Goal: Task Accomplishment & Management: Complete application form

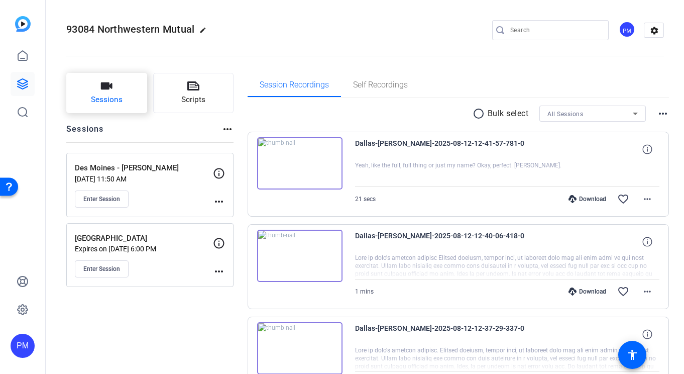
click at [111, 92] on icon "button" at bounding box center [106, 86] width 12 height 12
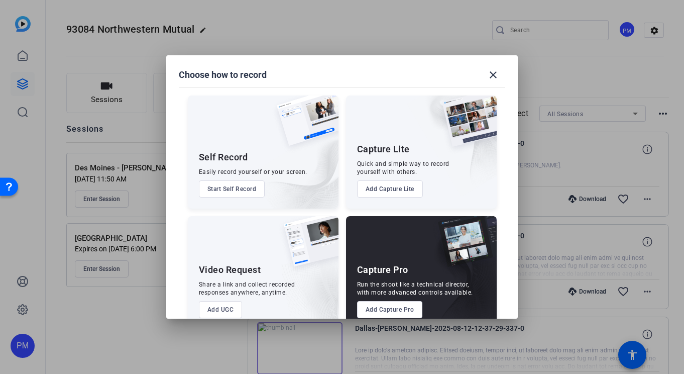
scroll to position [21, 0]
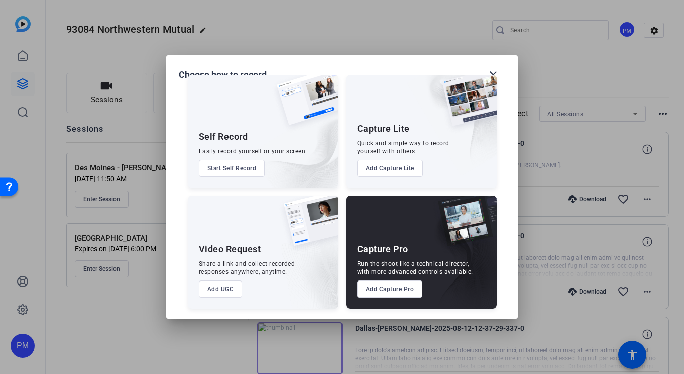
click at [369, 288] on button "Add Capture Pro" at bounding box center [390, 288] width 66 height 17
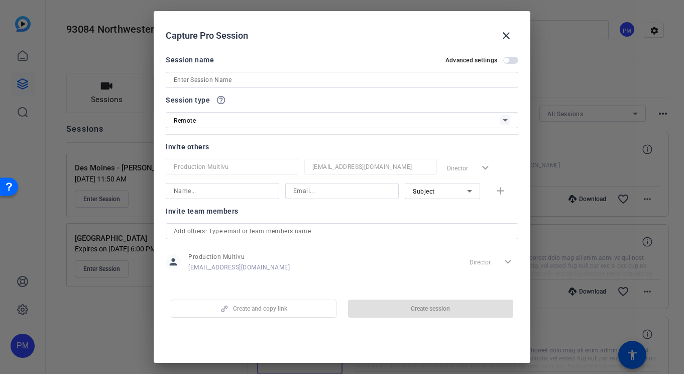
click at [283, 77] on input at bounding box center [342, 80] width 336 height 12
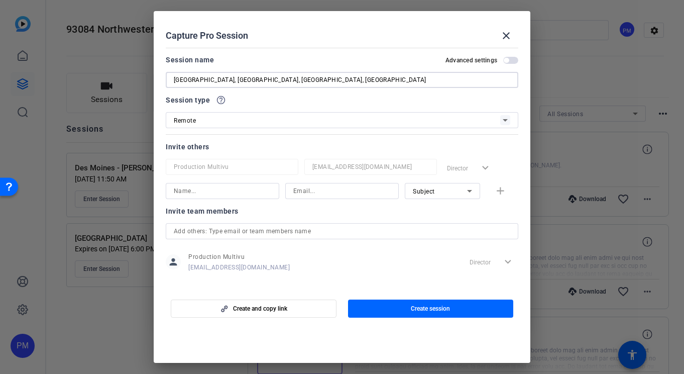
click at [207, 79] on input "[GEOGRAPHIC_DATA], [GEOGRAPHIC_DATA], [GEOGRAPHIC_DATA], [GEOGRAPHIC_DATA]" at bounding box center [342, 80] width 336 height 12
type input "[GEOGRAPHIC_DATA], [GEOGRAPHIC_DATA], [GEOGRAPHIC_DATA], [GEOGRAPHIC_DATA], [GE…"
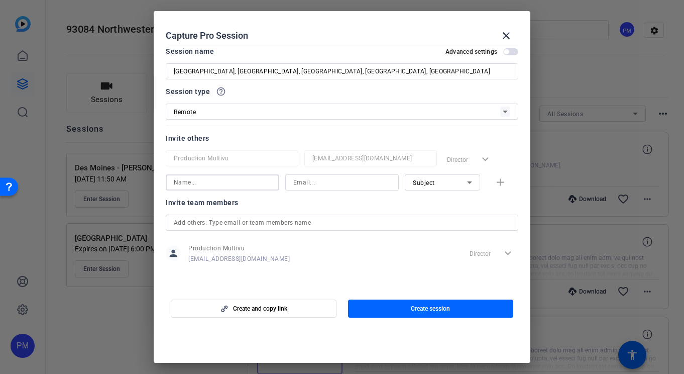
click at [190, 183] on input at bounding box center [222, 182] width 97 height 12
click at [199, 180] on input "[PERSON_NAME]" at bounding box center [222, 182] width 97 height 12
type input "[PERSON_NAME]"
click at [334, 180] on input at bounding box center [341, 182] width 97 height 12
paste input "[EMAIL_ADDRESS][DOMAIN_NAME]"
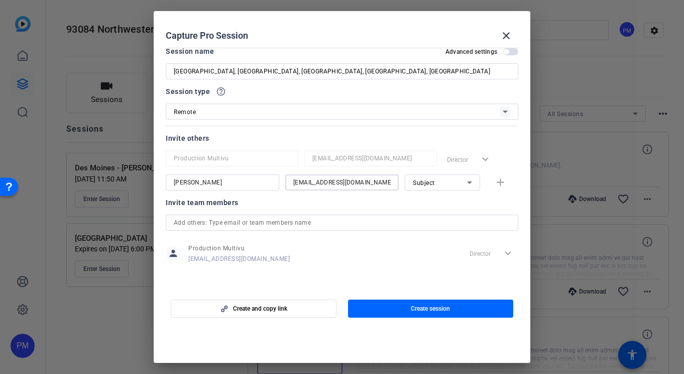
scroll to position [0, 7]
type input "[EMAIL_ADDRESS][DOMAIN_NAME]"
click at [441, 181] on div "Subject" at bounding box center [440, 182] width 54 height 13
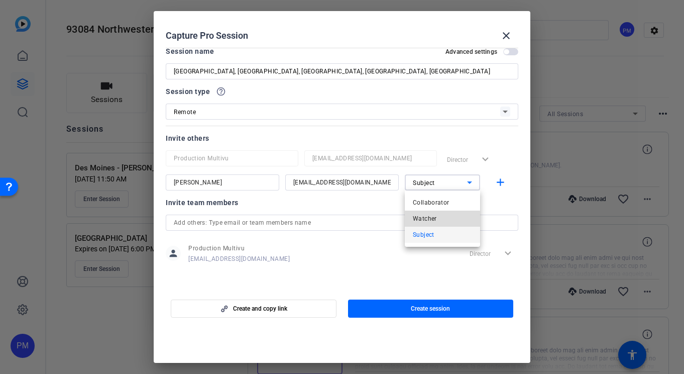
click at [425, 224] on span "Watcher" at bounding box center [425, 218] width 24 height 12
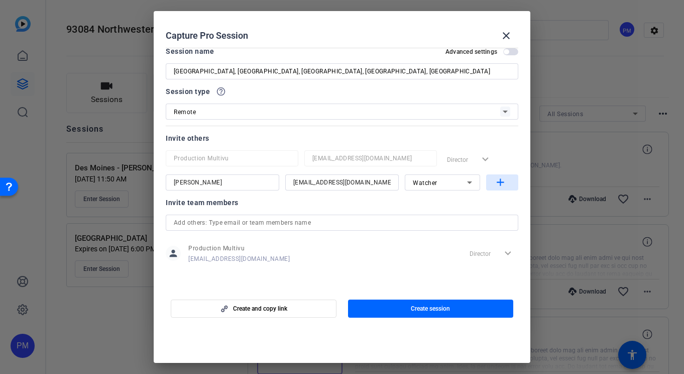
click at [500, 182] on mat-icon "add" at bounding box center [500, 182] width 13 height 13
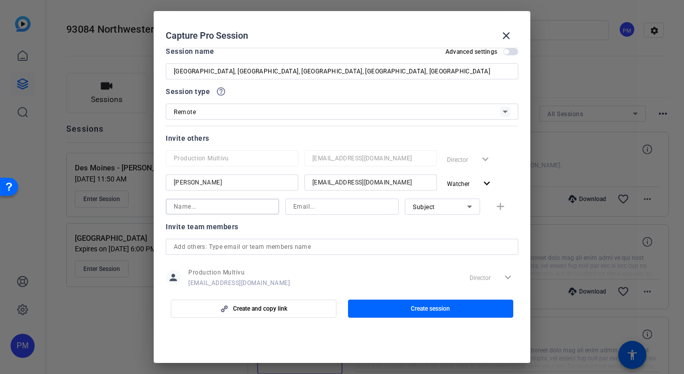
click at [203, 207] on input at bounding box center [222, 206] width 97 height 12
type input "[PERSON_NAME]"
click at [329, 205] on input at bounding box center [341, 206] width 97 height 12
paste input "[EMAIL_ADDRESS][DOMAIN_NAME]"
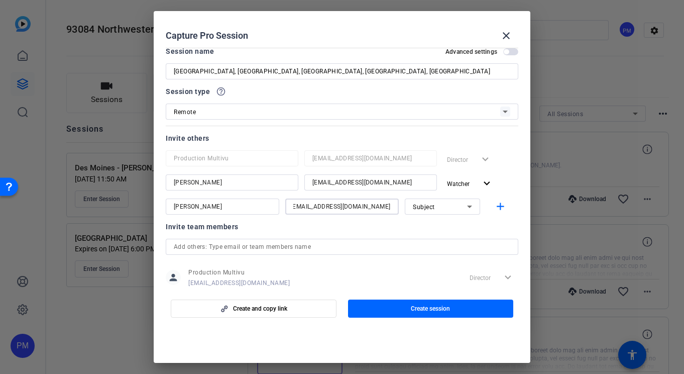
type input "[EMAIL_ADDRESS][DOMAIN_NAME]"
click at [468, 207] on icon at bounding box center [469, 206] width 12 height 12
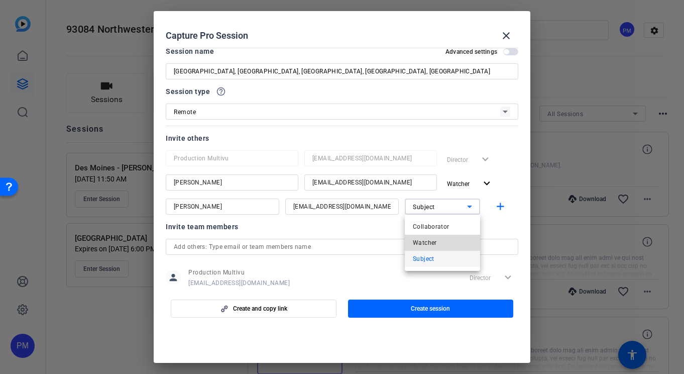
click at [437, 243] on mat-option "Watcher" at bounding box center [442, 243] width 75 height 16
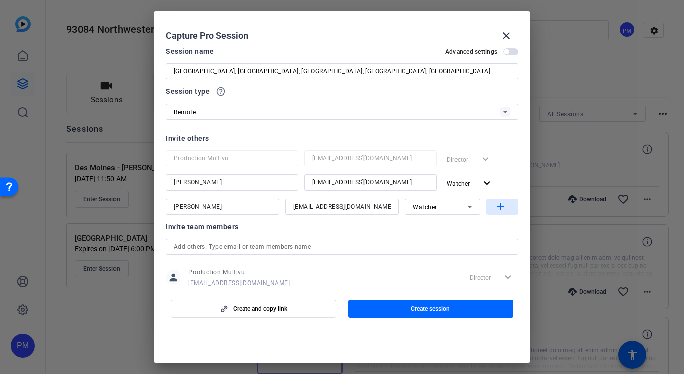
click at [500, 205] on mat-icon "add" at bounding box center [500, 206] width 13 height 13
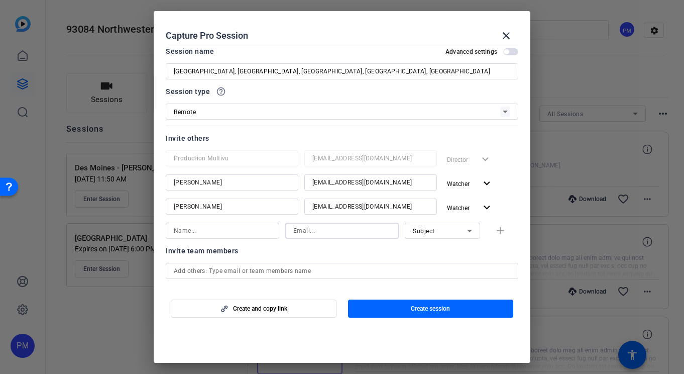
click at [312, 236] on input at bounding box center [341, 230] width 97 height 12
paste input "[PERSON_NAME][EMAIL_ADDRESS][PERSON_NAME][DOMAIN_NAME]"
type input "[PERSON_NAME][EMAIL_ADDRESS][PERSON_NAME][DOMAIN_NAME]"
click at [219, 235] on input at bounding box center [222, 230] width 97 height 12
type input "[PERSON_NAME]"
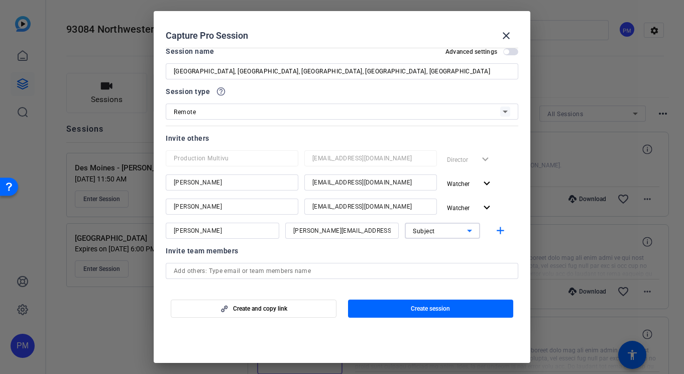
click at [445, 231] on div "Subject" at bounding box center [440, 230] width 54 height 13
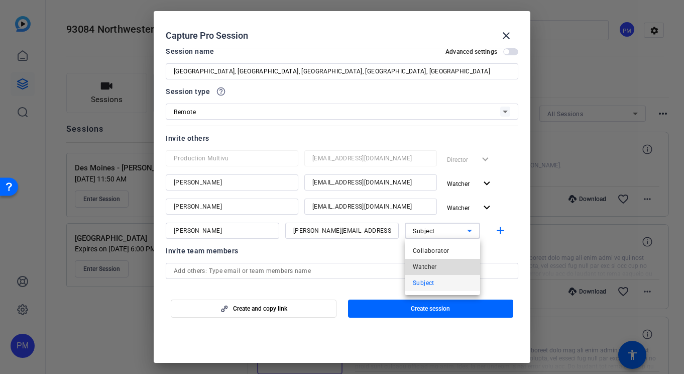
click at [428, 270] on span "Watcher" at bounding box center [425, 267] width 24 height 12
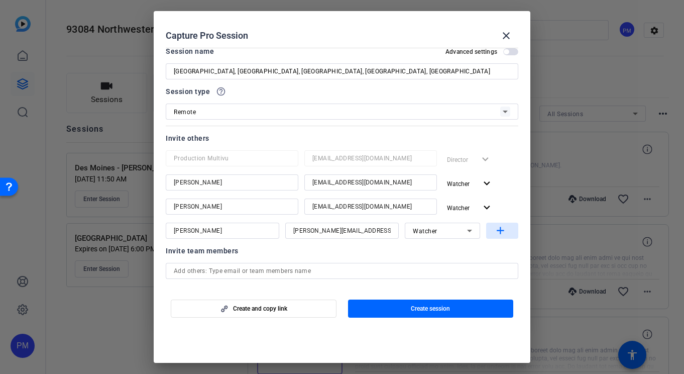
click at [502, 228] on mat-icon "add" at bounding box center [500, 230] width 13 height 13
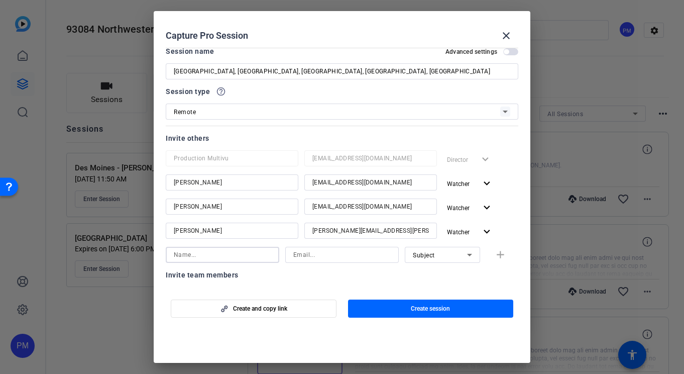
click at [193, 252] on input at bounding box center [222, 255] width 97 height 12
type input "[PERSON_NAME]"
paste input "[PERSON_NAME][EMAIL_ADDRESS][PERSON_NAME][DOMAIN_NAME]"
type input "[PERSON_NAME][EMAIL_ADDRESS][PERSON_NAME][DOMAIN_NAME]"
paste input "[EMAIL_ADDRESS][DOMAIN_NAME]"
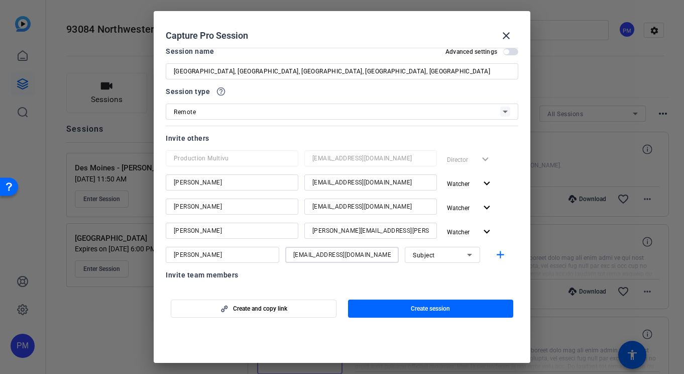
drag, startPoint x: 319, startPoint y: 258, endPoint x: 227, endPoint y: 251, distance: 92.1
click at [227, 251] on div "[PERSON_NAME] [PERSON_NAME][EMAIL_ADDRESS][DOMAIN_NAME] Subject add" at bounding box center [342, 255] width 353 height 16
click at [314, 257] on input "[EMAIL_ADDRESS][DOMAIN_NAME]" at bounding box center [341, 255] width 97 height 12
type input "[EMAIL_ADDRESS][DOMAIN_NAME]"
click at [428, 254] on span "Subject" at bounding box center [424, 255] width 22 height 7
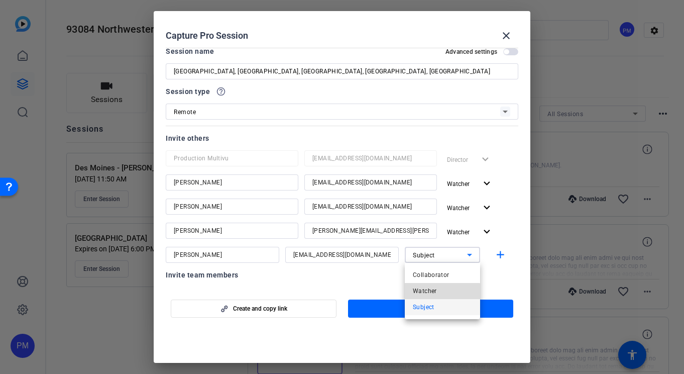
click at [425, 291] on span "Watcher" at bounding box center [425, 291] width 24 height 12
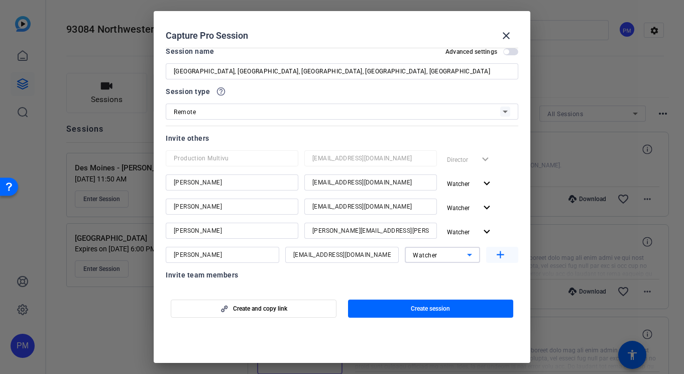
click at [504, 254] on mat-icon "add" at bounding box center [500, 255] width 13 height 13
click at [203, 276] on input at bounding box center [222, 279] width 97 height 12
type input "[PERSON_NAME]"
click at [360, 280] on input at bounding box center [341, 279] width 97 height 12
paste input "[EMAIL_ADDRESS][DOMAIN_NAME]"
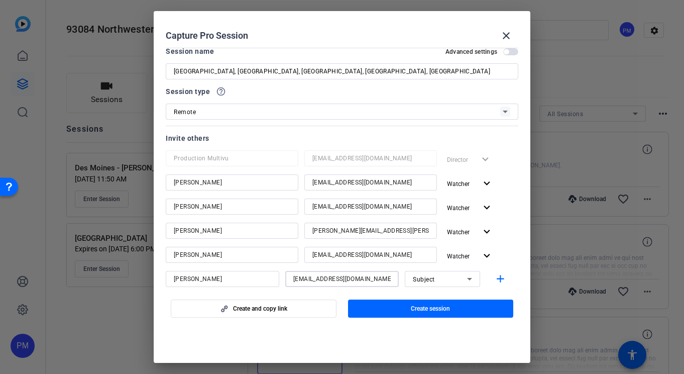
drag, startPoint x: 333, startPoint y: 278, endPoint x: 208, endPoint y: 272, distance: 125.2
click at [208, 272] on div "[PERSON_NAME] [PERSON_NAME][EMAIL_ADDRESS][DOMAIN_NAME] Subject add" at bounding box center [342, 279] width 353 height 16
type input "[EMAIL_ADDRESS][DOMAIN_NAME]"
click at [444, 280] on div "Subject" at bounding box center [440, 279] width 54 height 13
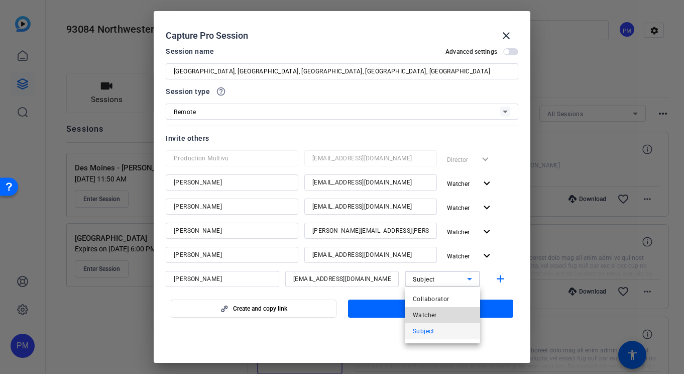
click at [436, 314] on mat-option "Watcher" at bounding box center [442, 315] width 75 height 16
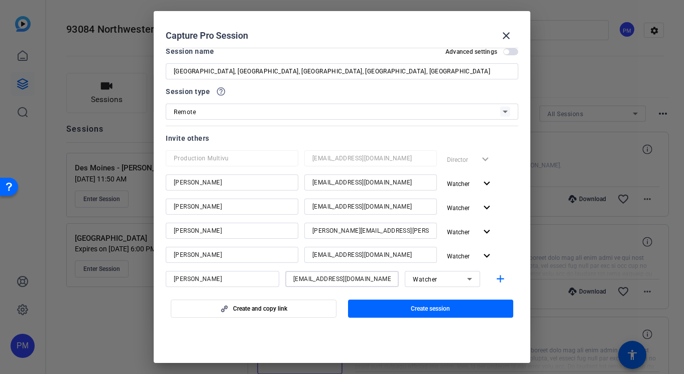
click at [328, 275] on input "[EMAIL_ADDRESS][DOMAIN_NAME]" at bounding box center [341, 279] width 97 height 12
paste input "[PERSON_NAME][EMAIL_ADDRESS][PERSON_NAME][DOMAIN_NAME]"
type input "[PERSON_NAME][EMAIL_ADDRESS][PERSON_NAME][DOMAIN_NAME]"
click at [504, 280] on mat-icon "add" at bounding box center [500, 279] width 13 height 13
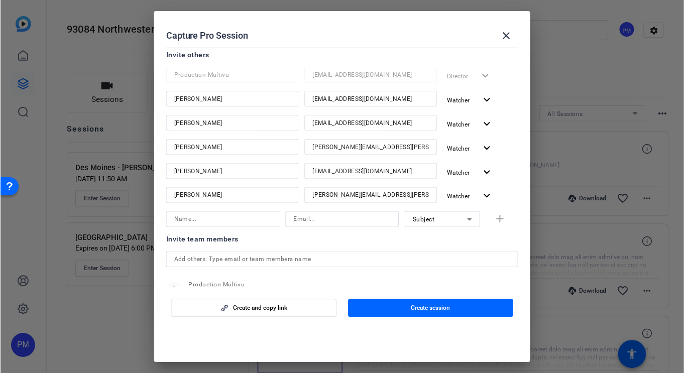
scroll to position [95, 0]
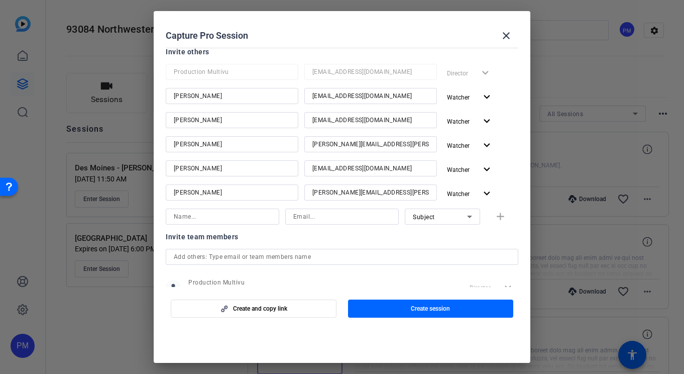
click at [330, 213] on input at bounding box center [341, 216] width 97 height 12
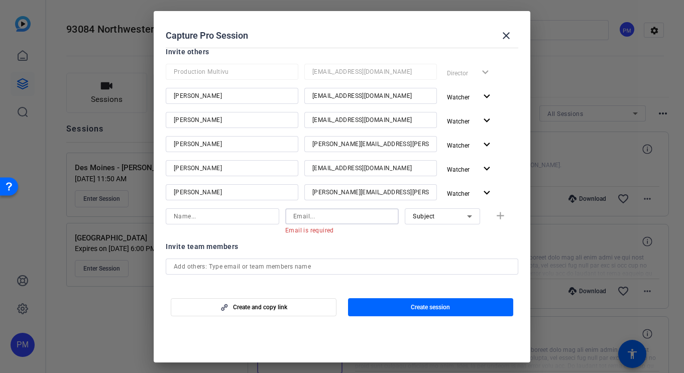
paste input "[EMAIL_ADDRESS][DOMAIN_NAME]"
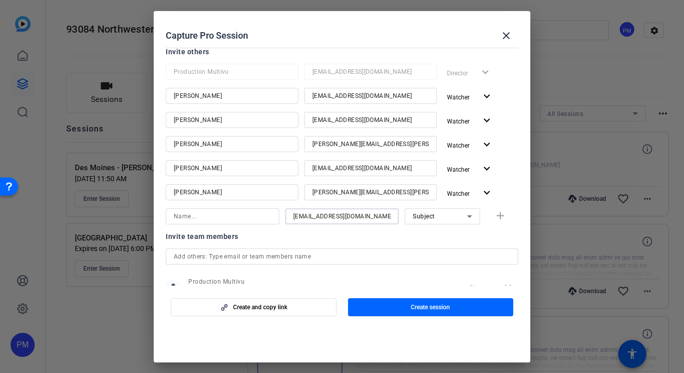
scroll to position [0, 38]
type input "[EMAIL_ADDRESS][DOMAIN_NAME]"
click at [183, 220] on input at bounding box center [222, 216] width 97 height 12
type input "[PERSON_NAME]"
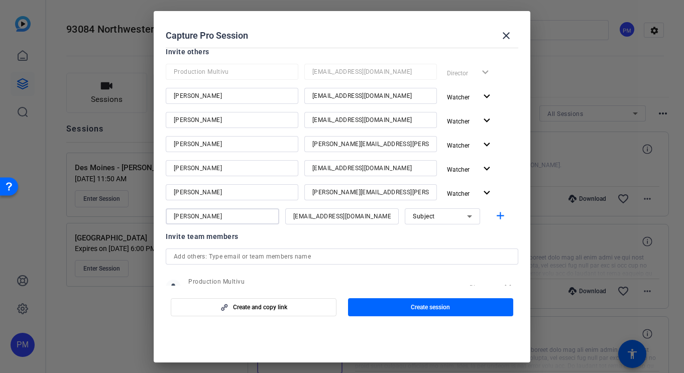
click at [473, 214] on icon at bounding box center [469, 216] width 12 height 12
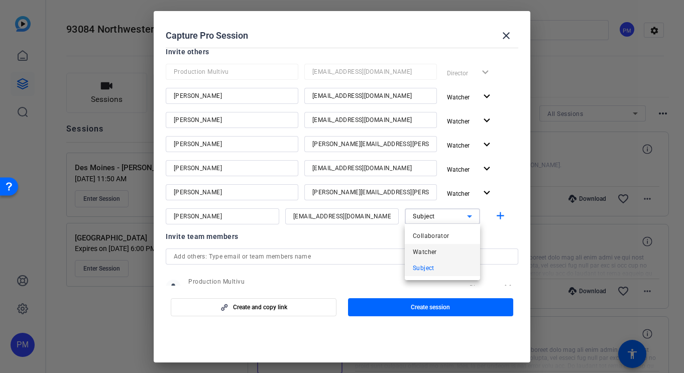
click at [435, 253] on span "Watcher" at bounding box center [425, 252] width 24 height 12
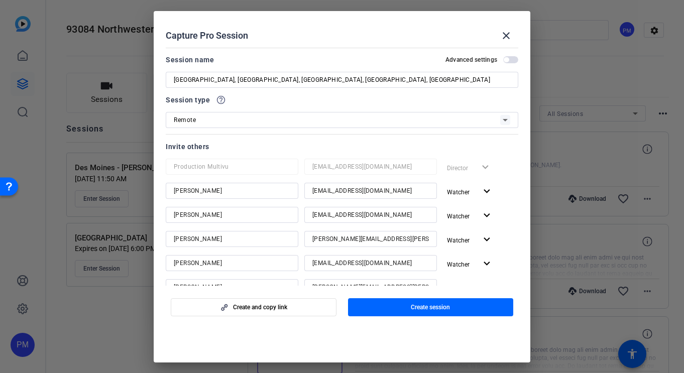
click at [510, 61] on span "button" at bounding box center [510, 59] width 15 height 7
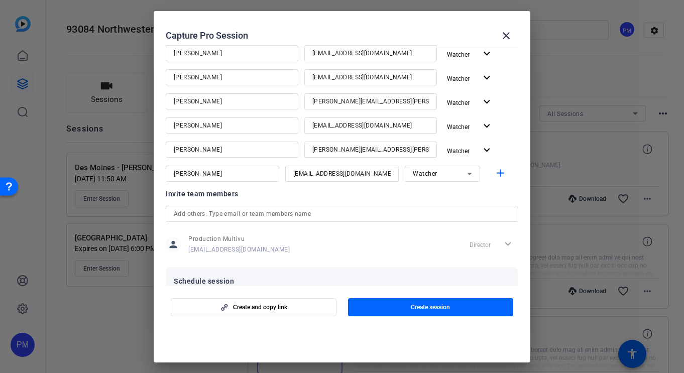
scroll to position [176, 0]
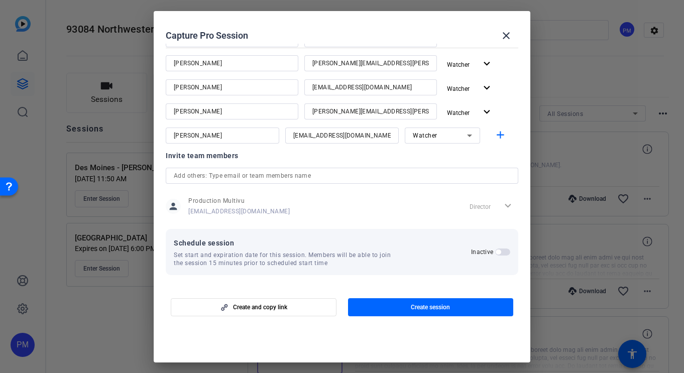
click at [497, 251] on span "button" at bounding box center [498, 252] width 5 height 5
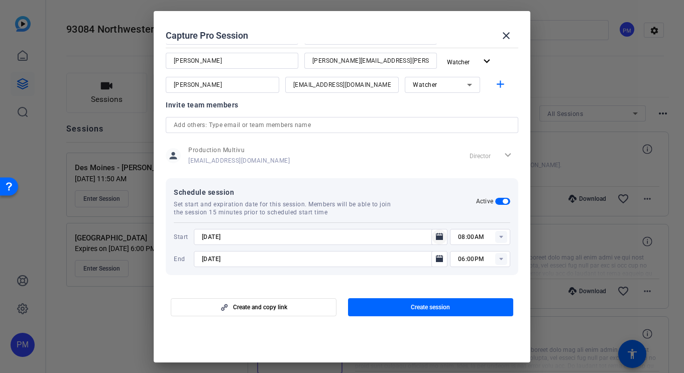
click at [436, 237] on icon "Open calendar" at bounding box center [439, 236] width 7 height 7
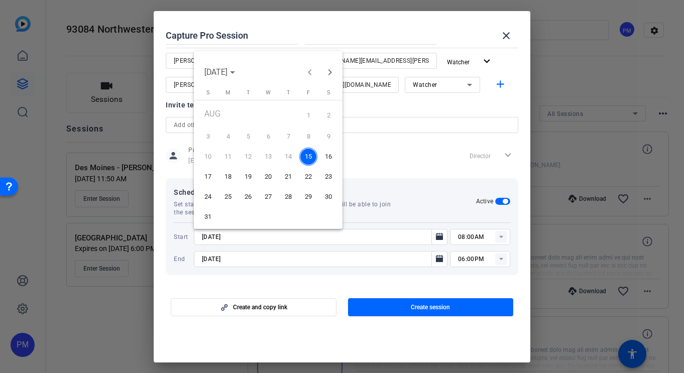
click at [228, 177] on span "18" at bounding box center [228, 177] width 18 height 18
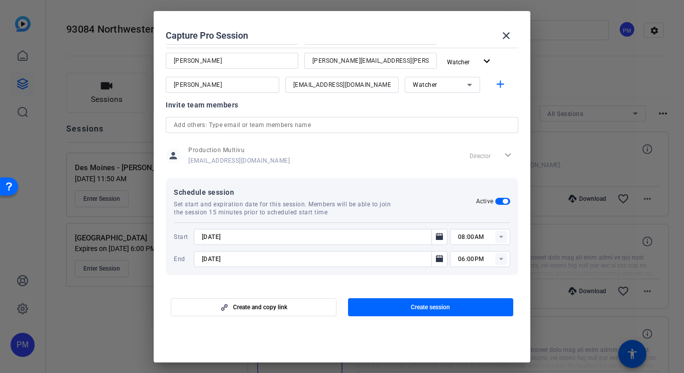
type input "[DATE]"
click at [498, 237] on rect at bounding box center [501, 237] width 12 height 12
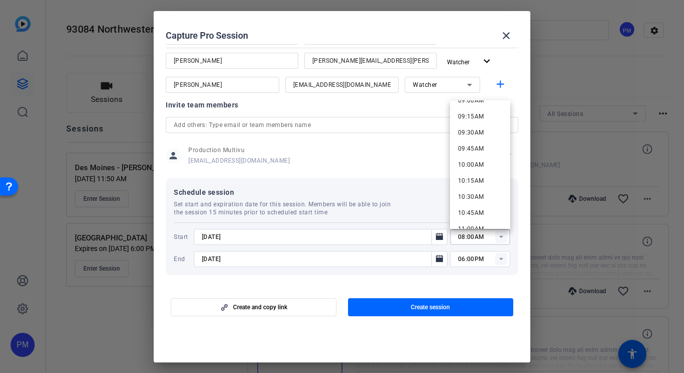
scroll to position [598, 0]
click at [460, 191] on span "10:30AM" at bounding box center [471, 189] width 26 height 7
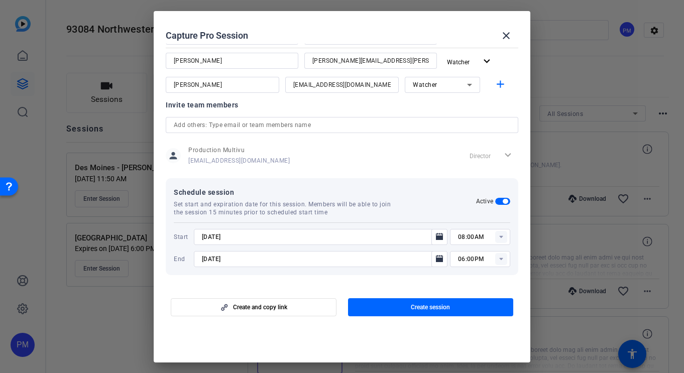
type input "10:30AM"
click at [500, 259] on icon at bounding box center [501, 259] width 4 height 3
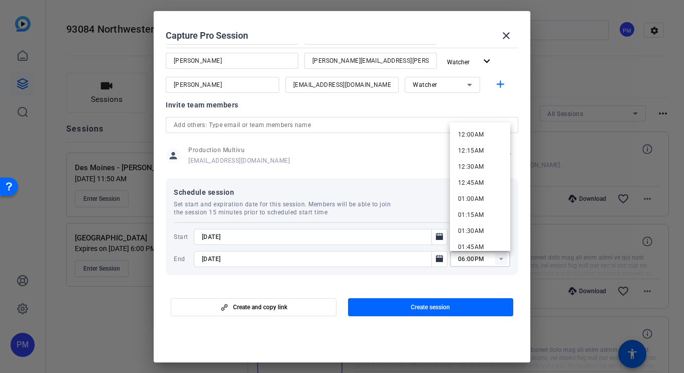
click at [500, 259] on icon at bounding box center [501, 259] width 4 height 3
click at [241, 274] on div at bounding box center [321, 272] width 254 height 11
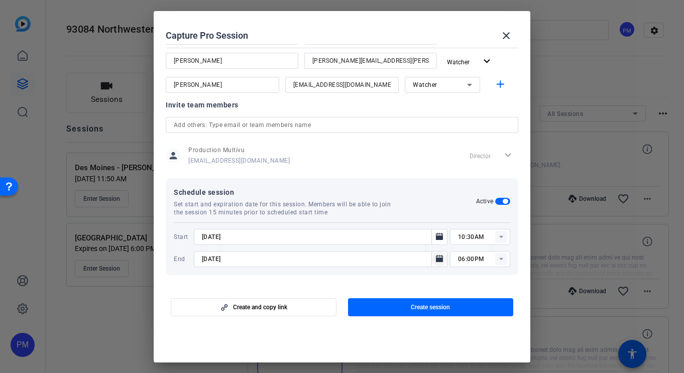
click at [438, 259] on icon "Open calendar" at bounding box center [439, 258] width 7 height 7
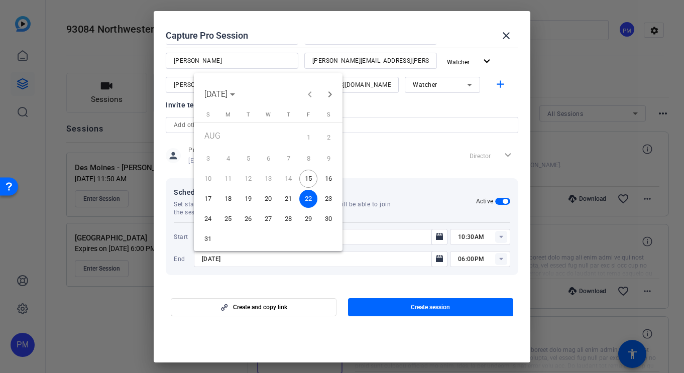
click at [230, 198] on span "18" at bounding box center [228, 199] width 18 height 18
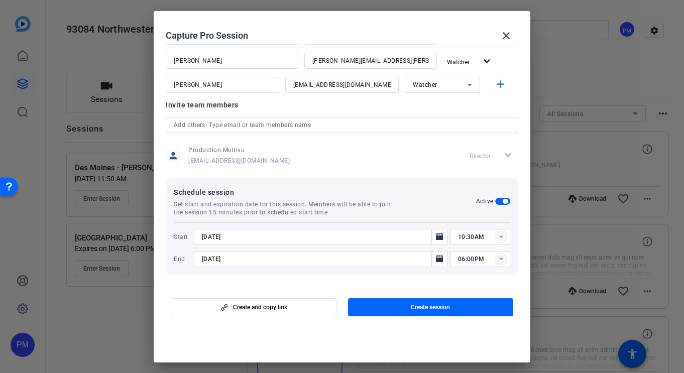
type input "[DATE]"
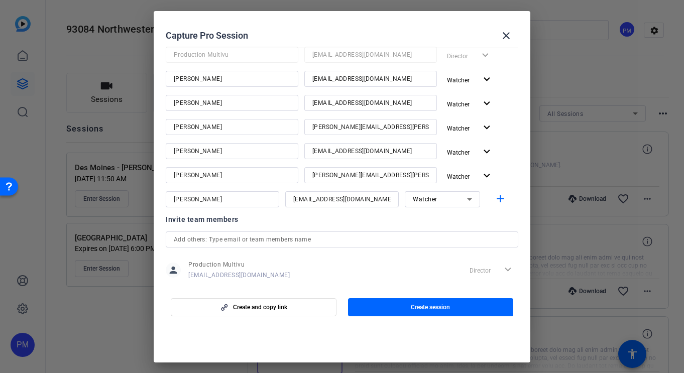
scroll to position [226, 0]
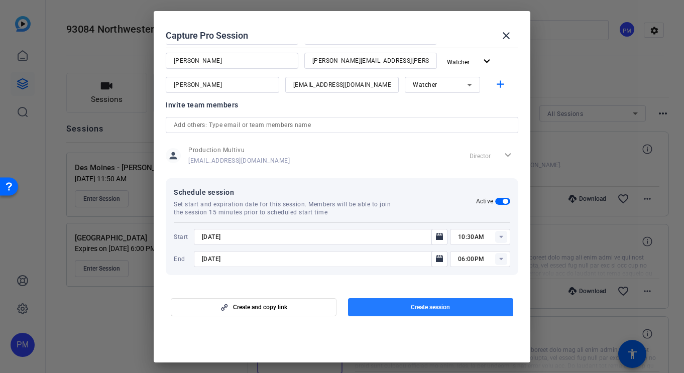
click at [425, 307] on span "Create session" at bounding box center [430, 307] width 39 height 8
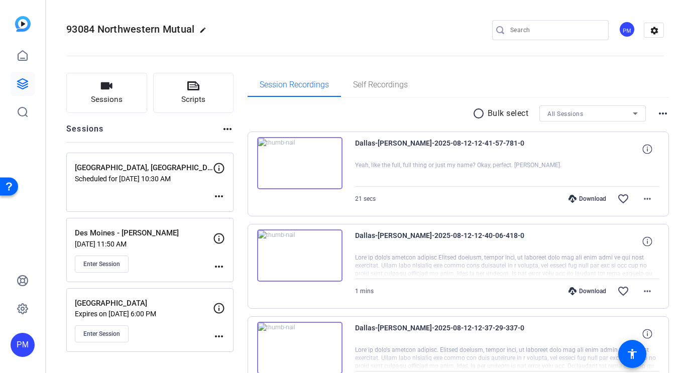
click at [217, 194] on mat-icon "more_horiz" at bounding box center [219, 196] width 12 height 12
click at [220, 207] on button "Edit Session" at bounding box center [244, 211] width 62 height 13
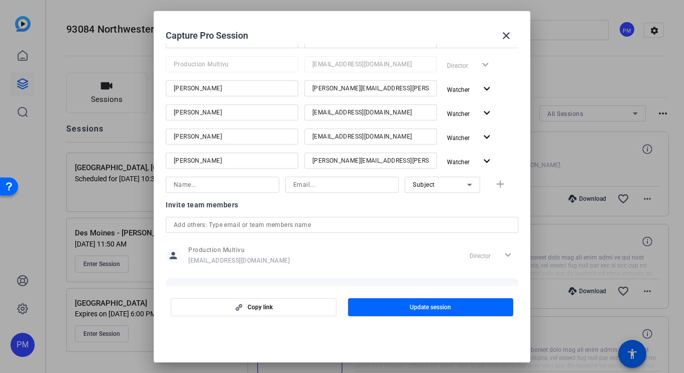
scroll to position [170, 0]
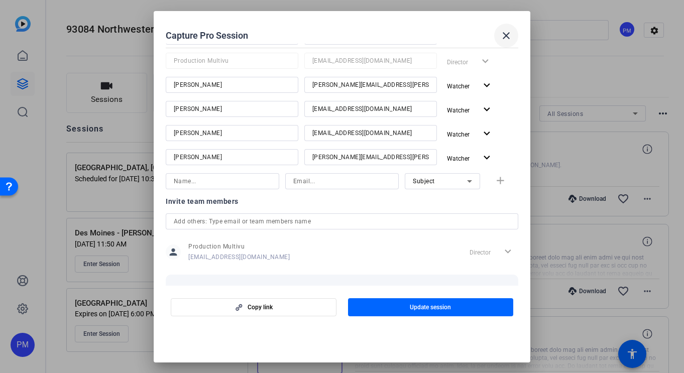
click at [510, 34] on mat-icon "close" at bounding box center [506, 36] width 12 height 12
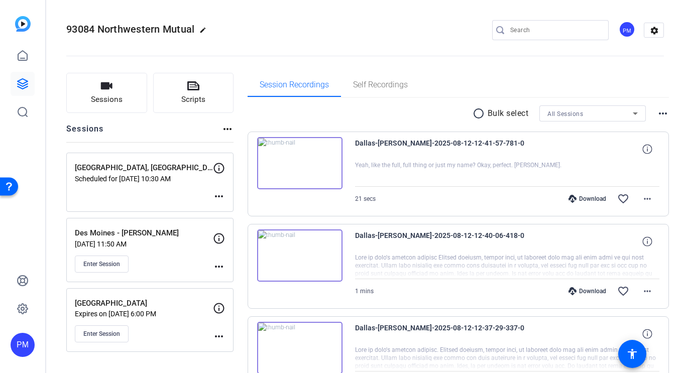
click at [220, 195] on mat-icon "more_horiz" at bounding box center [219, 196] width 12 height 12
click at [227, 211] on span "Edit Session" at bounding box center [244, 211] width 46 height 12
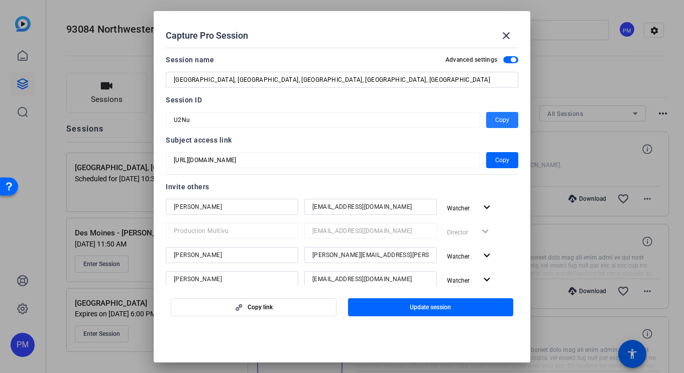
click at [502, 114] on span "Copy" at bounding box center [502, 120] width 14 height 12
click at [503, 153] on span "button" at bounding box center [502, 160] width 32 height 24
